Goal: Task Accomplishment & Management: Manage account settings

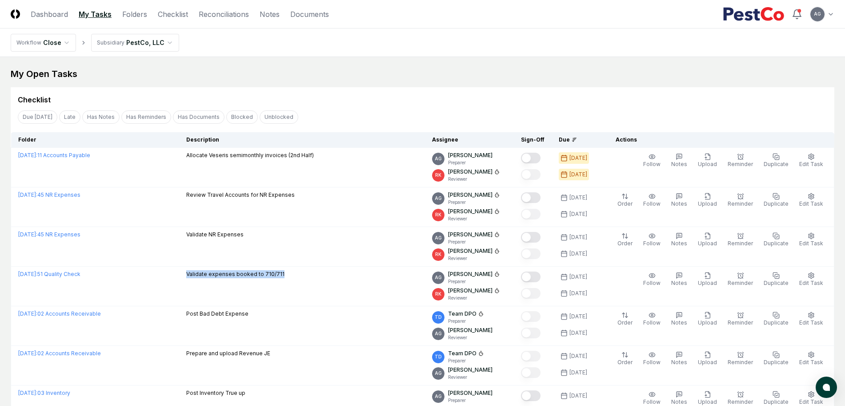
click at [286, 282] on td "Validate expenses booked to 710/711" at bounding box center [302, 286] width 246 height 40
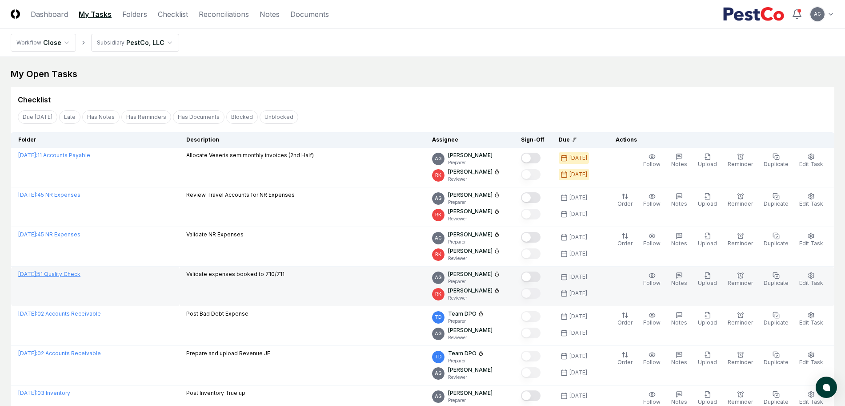
click at [80, 274] on link "[DATE] : 51 Quality Check" at bounding box center [49, 273] width 62 height 7
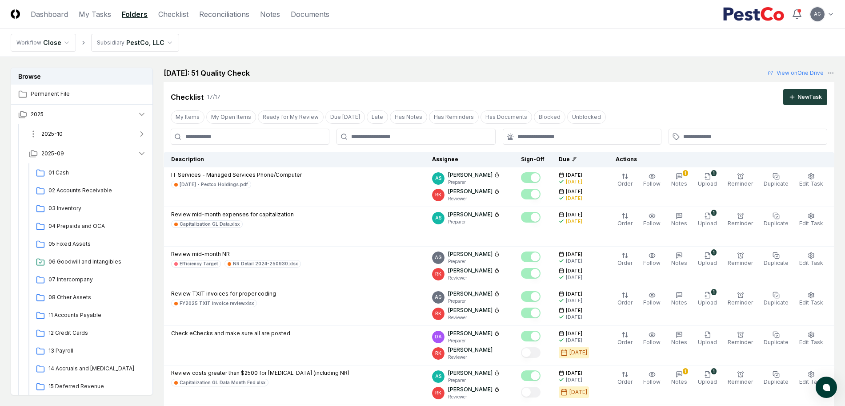
click at [79, 132] on button "2025-10" at bounding box center [88, 134] width 132 height 20
click at [89, 136] on button "2025-10" at bounding box center [88, 134] width 132 height 20
click at [83, 153] on button "2025-09" at bounding box center [88, 154] width 132 height 20
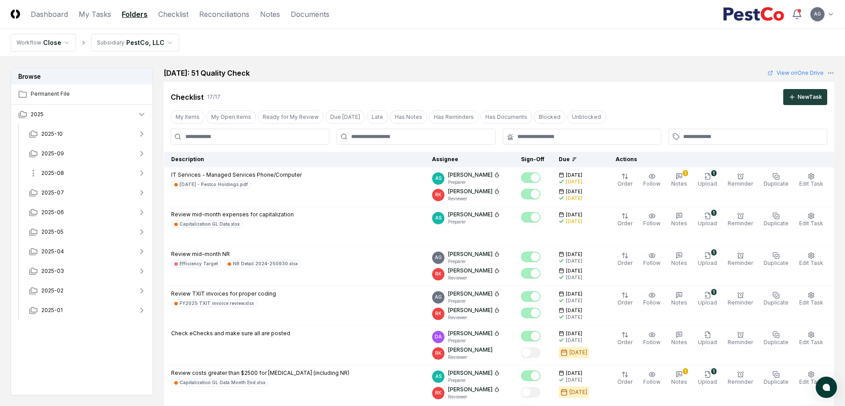
click at [72, 171] on button "2025-08" at bounding box center [88, 173] width 132 height 20
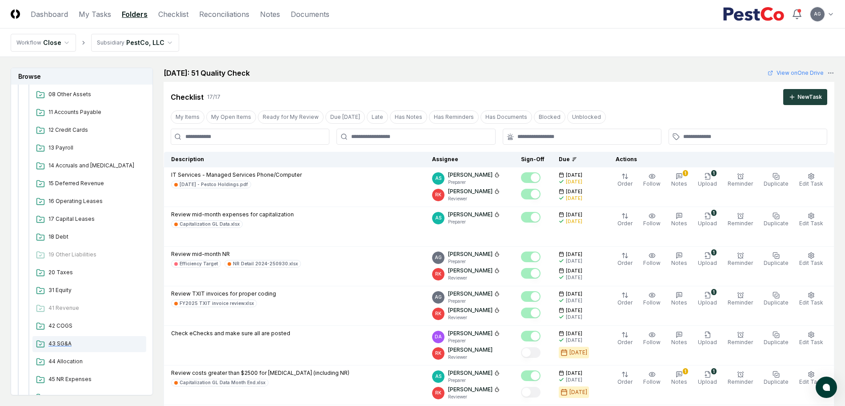
scroll to position [334, 0]
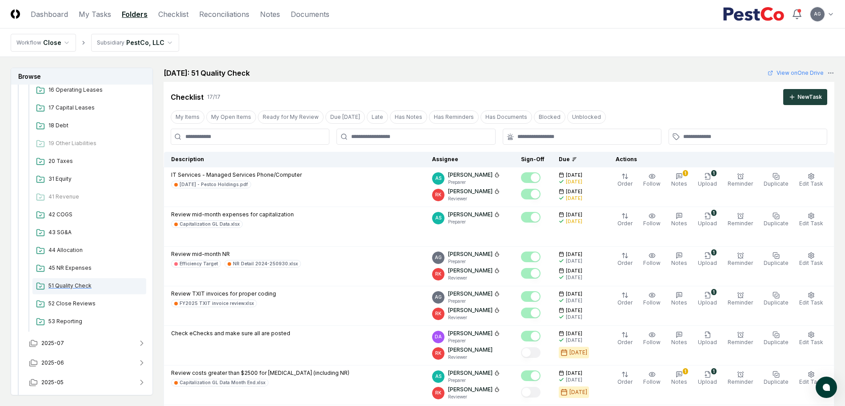
click at [80, 280] on div "51 Quality Check" at bounding box center [89, 286] width 114 height 16
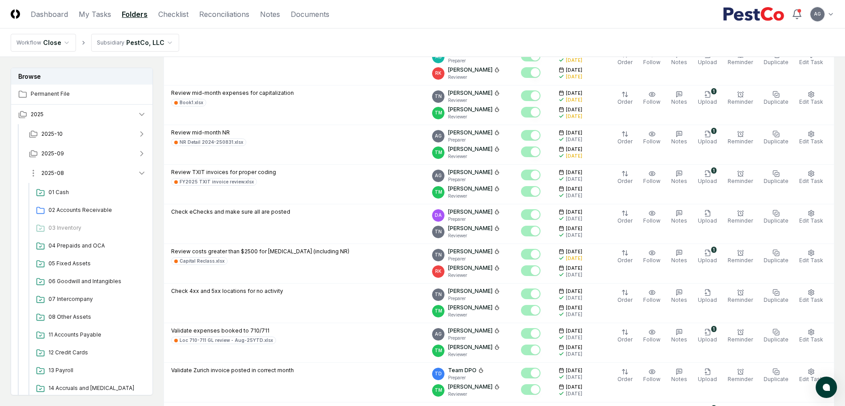
click at [70, 174] on button "2025-08" at bounding box center [88, 173] width 132 height 20
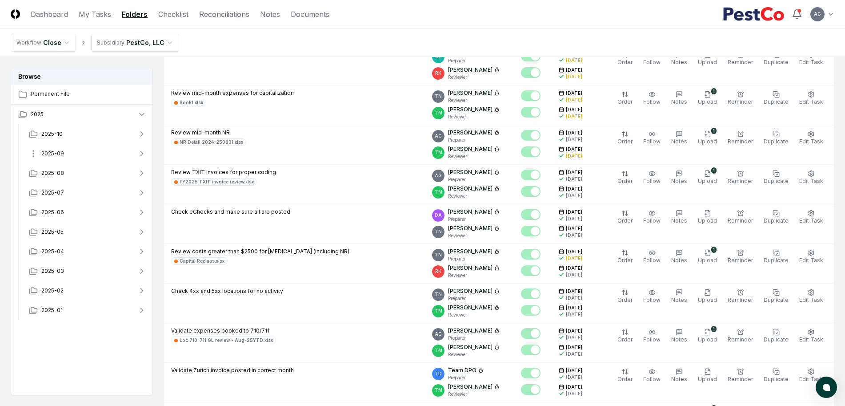
click at [76, 153] on button "2025-09" at bounding box center [88, 154] width 132 height 20
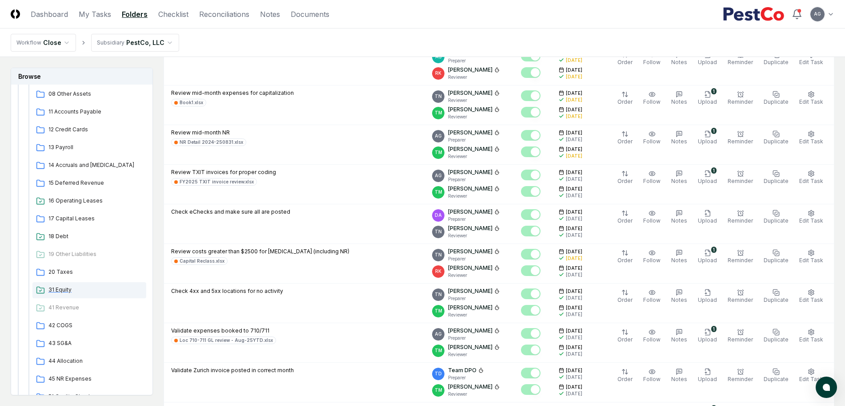
scroll to position [222, 0]
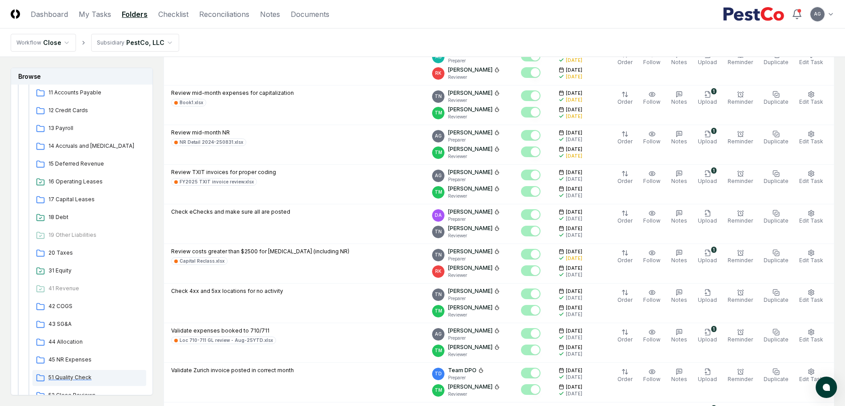
click at [77, 379] on span "51 Quality Check" at bounding box center [95, 377] width 94 height 8
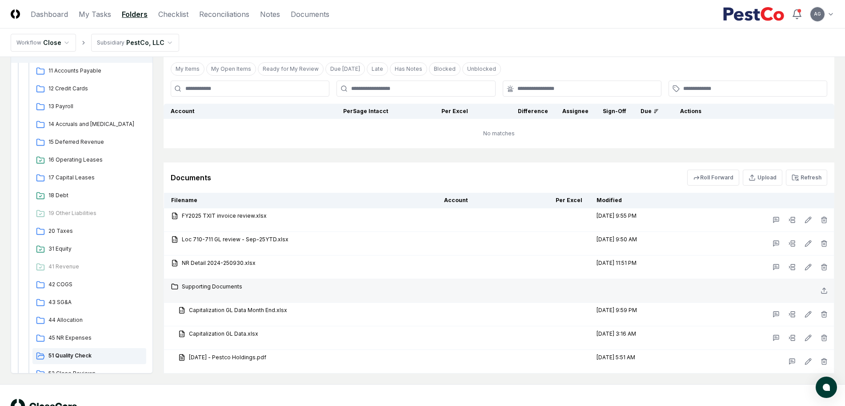
scroll to position [852, 0]
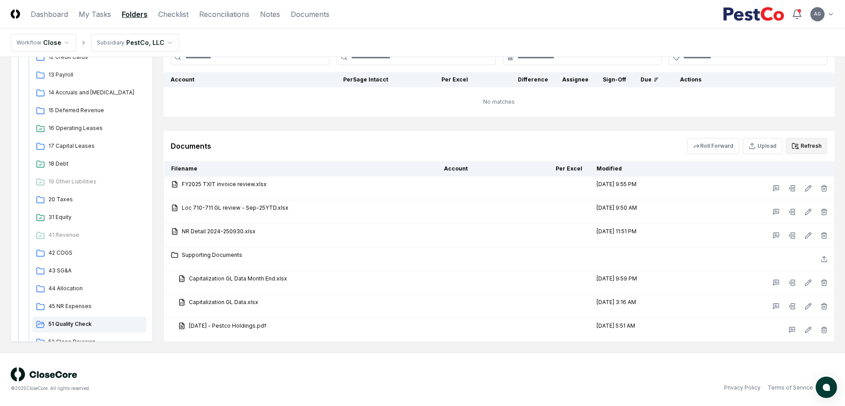
click at [807, 146] on button "Refresh" at bounding box center [806, 146] width 41 height 16
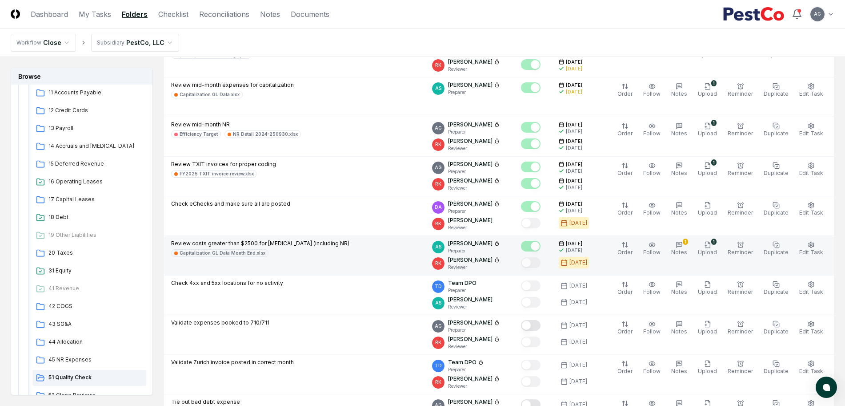
scroll to position [74, 0]
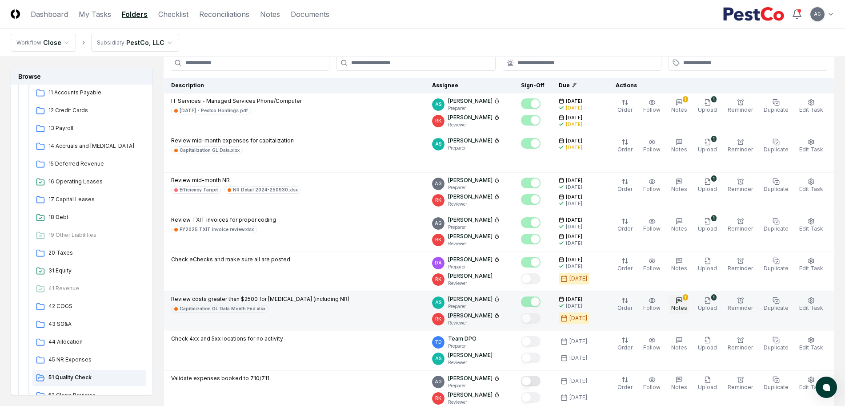
click at [687, 308] on span "Notes" at bounding box center [680, 307] width 16 height 7
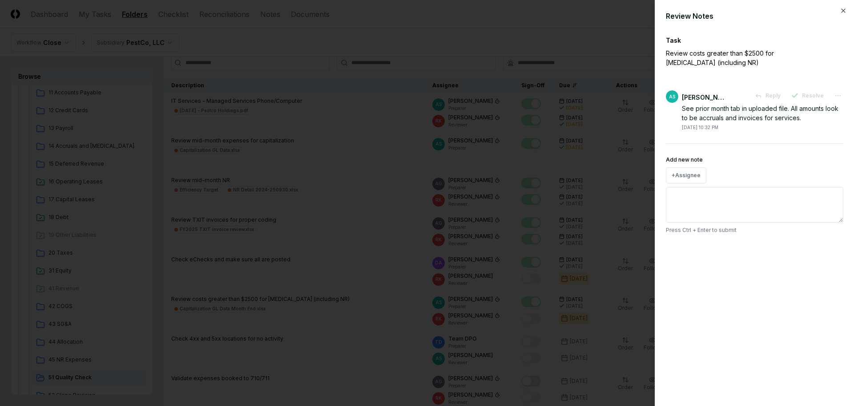
click at [451, 36] on div at bounding box center [427, 203] width 854 height 406
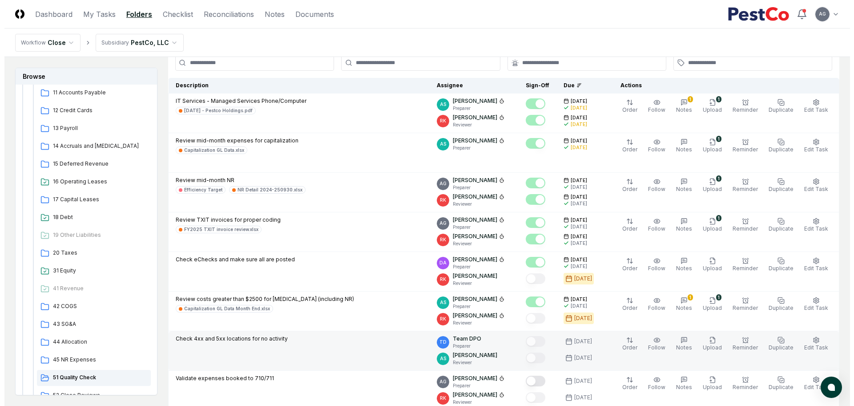
scroll to position [129, 0]
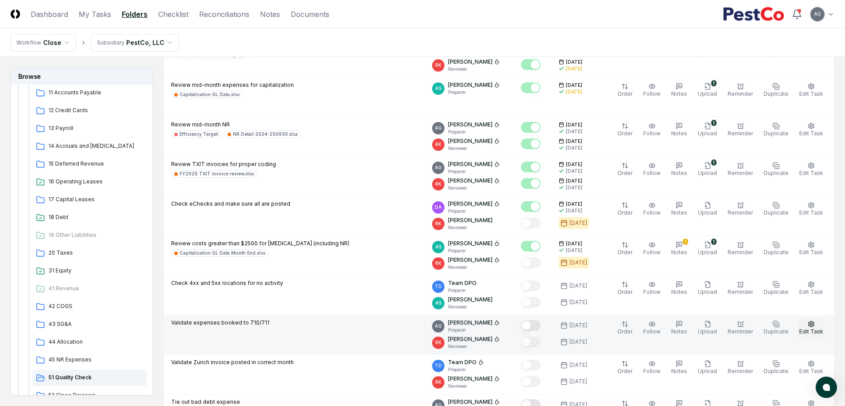
click at [812, 330] on span "Edit Task" at bounding box center [812, 331] width 24 height 7
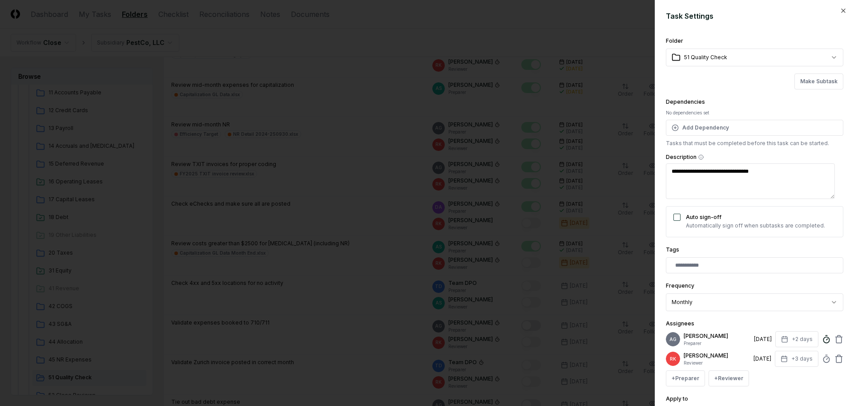
click at [822, 343] on icon at bounding box center [826, 338] width 9 height 9
type textarea "*"
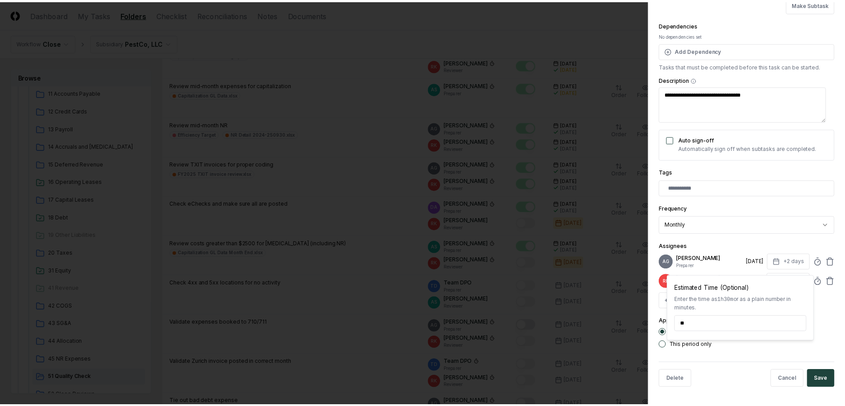
scroll to position [84, 0]
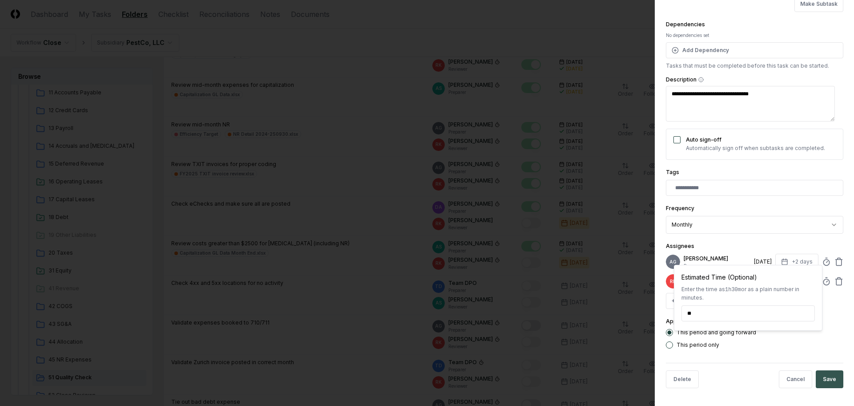
type input "*****"
click at [826, 380] on button "Save" at bounding box center [830, 379] width 28 height 18
type textarea "*"
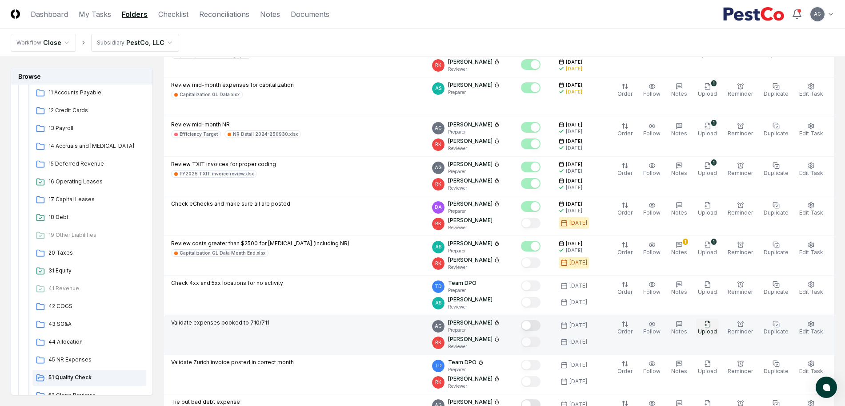
click at [717, 329] on span "Upload" at bounding box center [707, 331] width 19 height 7
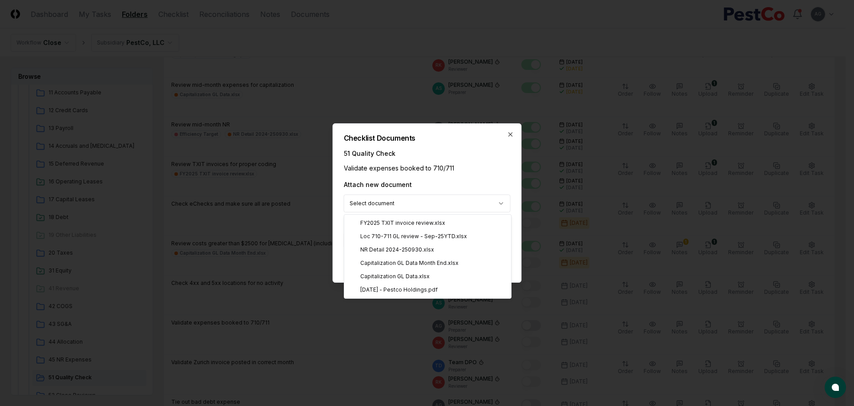
select select "**********"
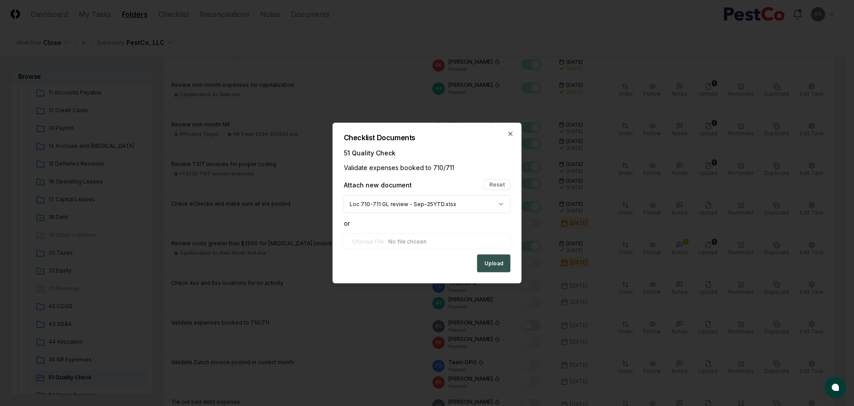
click at [491, 267] on button "Upload" at bounding box center [493, 263] width 33 height 18
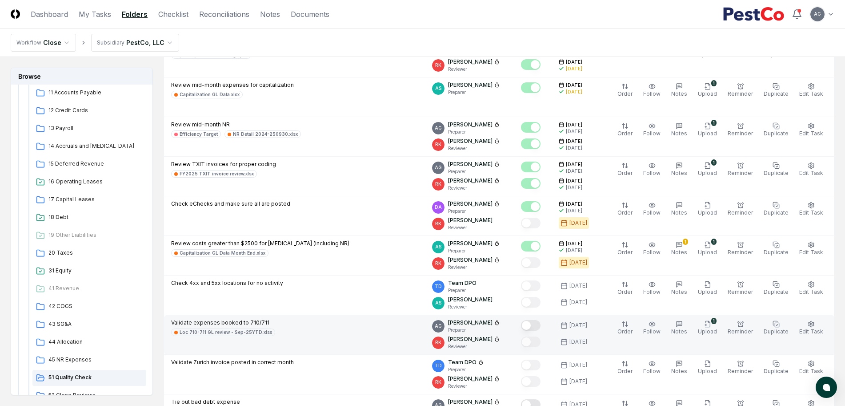
click at [541, 323] on button "Mark complete" at bounding box center [531, 325] width 20 height 11
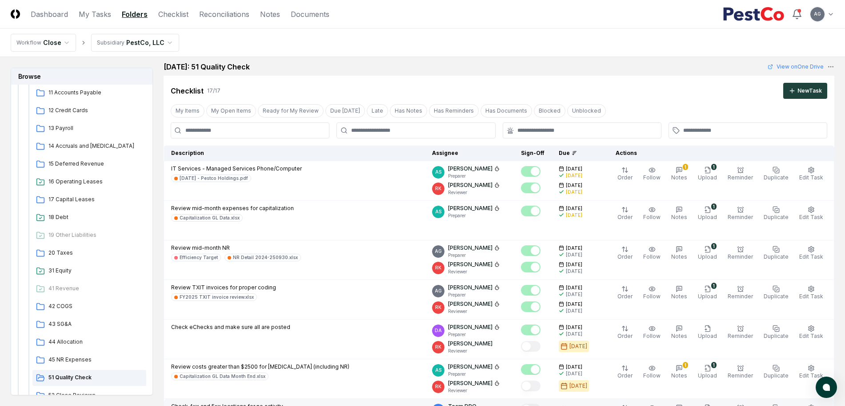
scroll to position [0, 0]
